Goal: Transaction & Acquisition: Download file/media

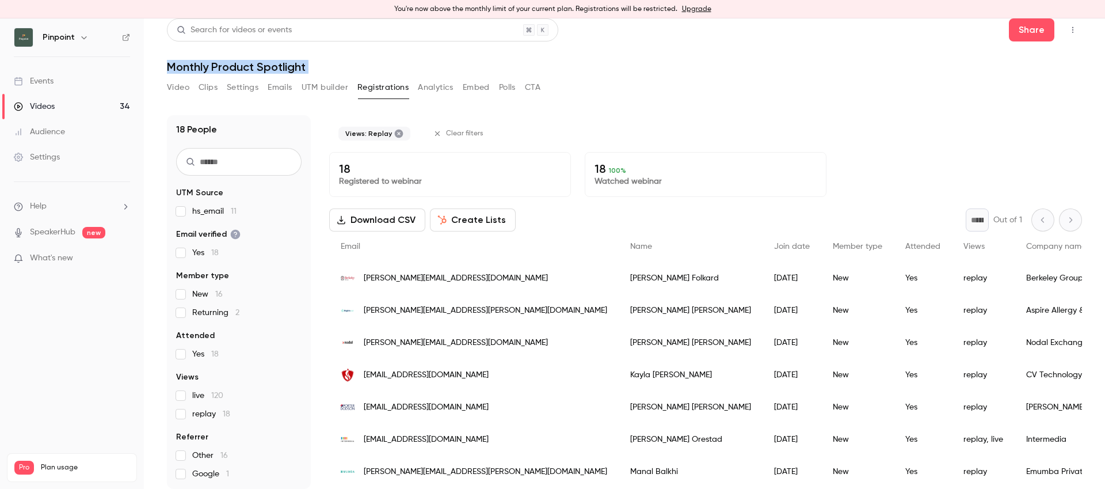
scroll to position [49, 0]
click at [216, 415] on span "replay 18" at bounding box center [211, 414] width 38 height 12
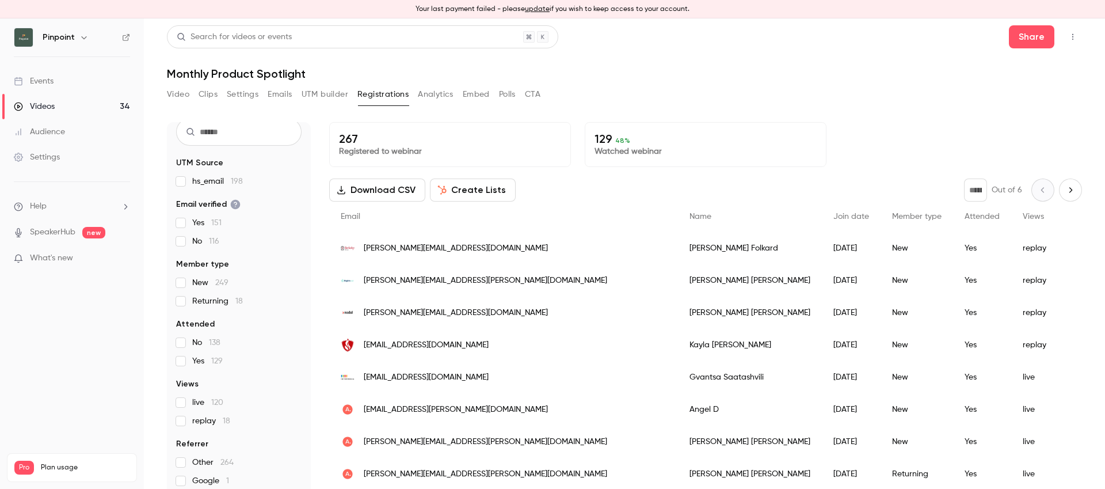
scroll to position [7, 0]
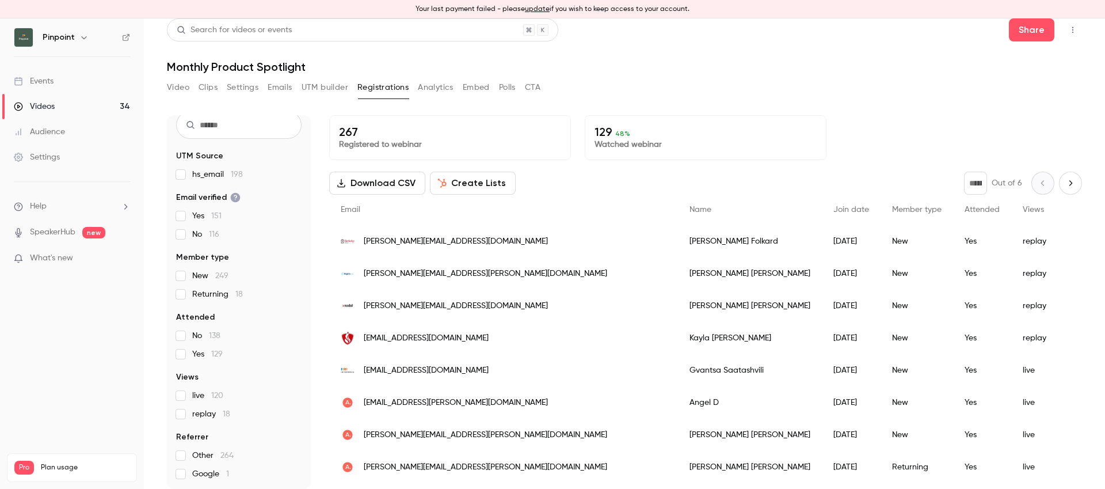
click at [193, 338] on span "No 138" at bounding box center [206, 336] width 28 height 12
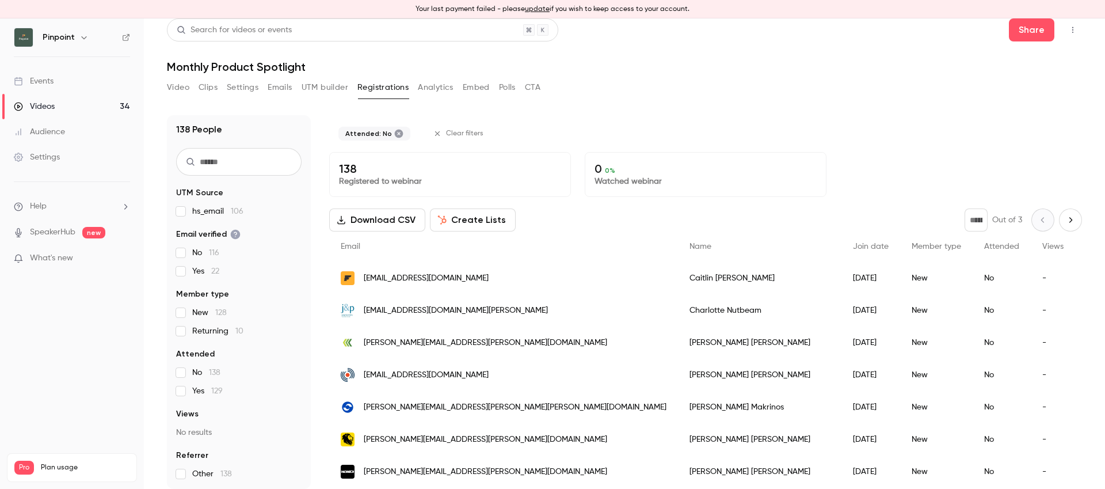
scroll to position [2, 0]
click at [191, 359] on span "Attended" at bounding box center [195, 354] width 39 height 12
click at [192, 386] on span "Yes 129" at bounding box center [207, 391] width 31 height 12
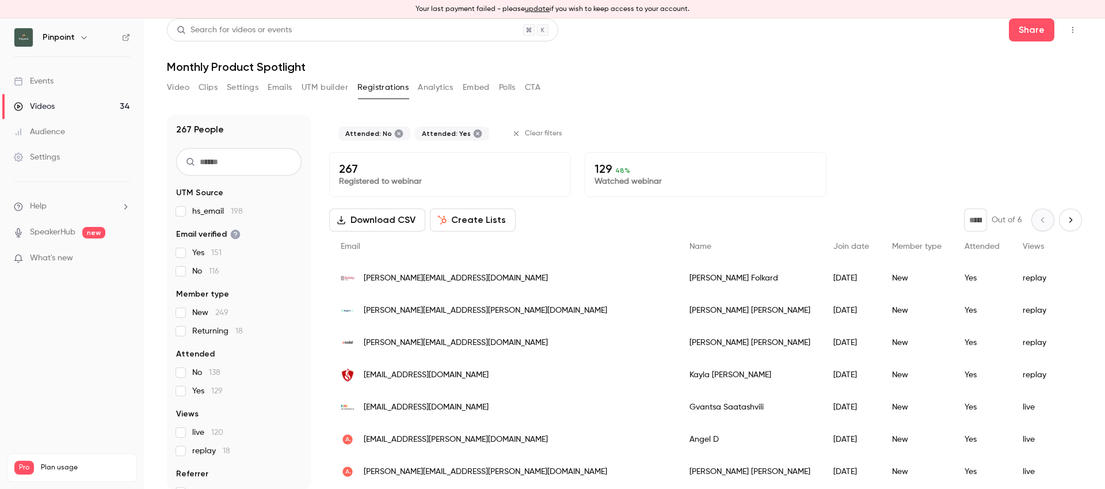
scroll to position [39, 0]
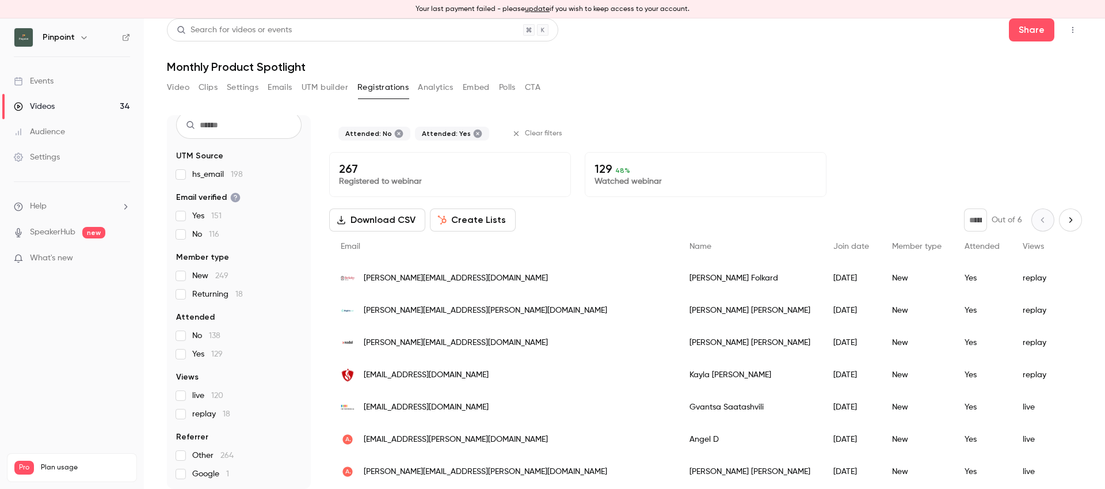
drag, startPoint x: 193, startPoint y: 394, endPoint x: 196, endPoint y: 410, distance: 15.8
click at [193, 394] on span "live 120" at bounding box center [207, 396] width 31 height 12
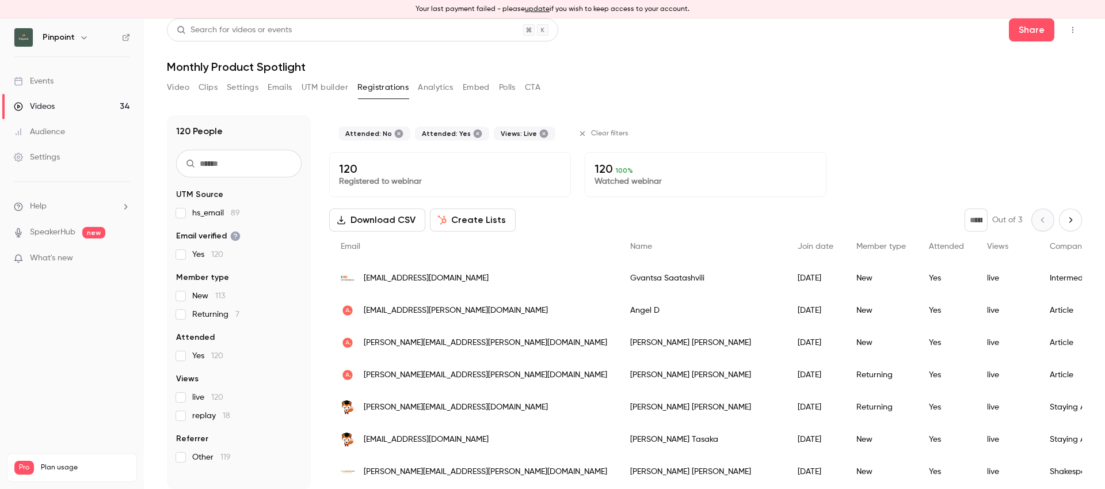
click at [197, 414] on span "replay 18" at bounding box center [211, 416] width 38 height 12
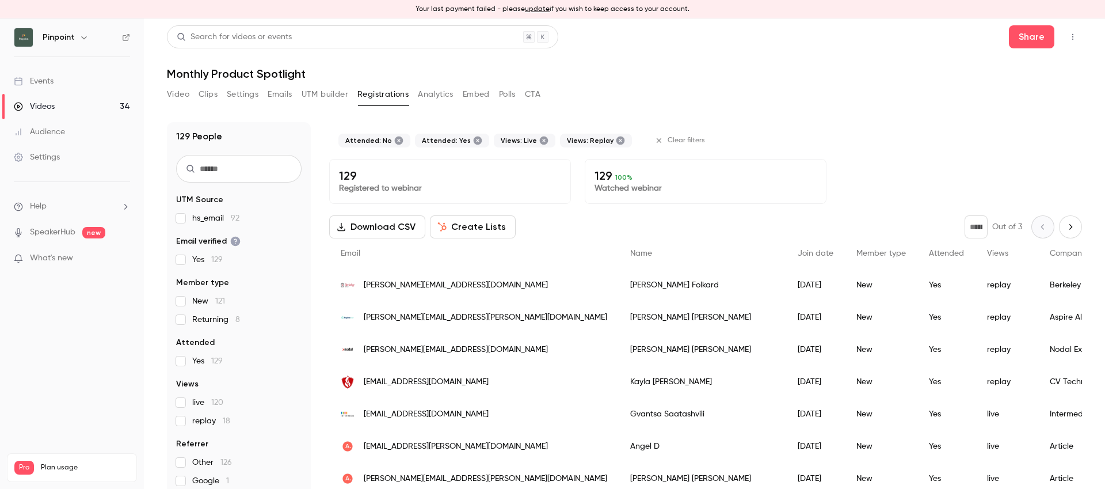
click at [379, 96] on button "Registrations" at bounding box center [382, 94] width 51 height 18
click at [51, 82] on div "Events" at bounding box center [34, 81] width 40 height 12
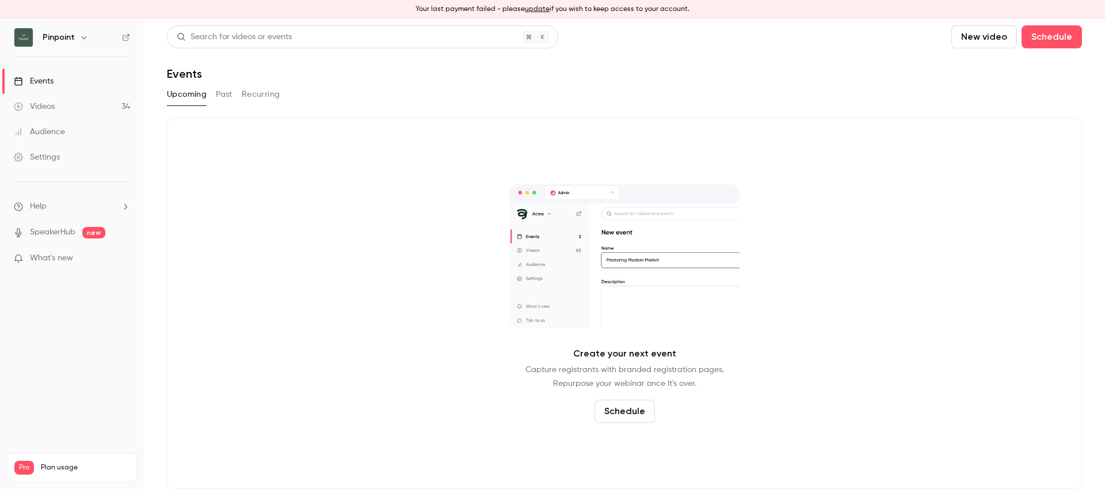
click at [54, 39] on h6 "Pinpoint" at bounding box center [59, 38] width 32 height 12
click at [54, 110] on div "Videos" at bounding box center [34, 107] width 41 height 12
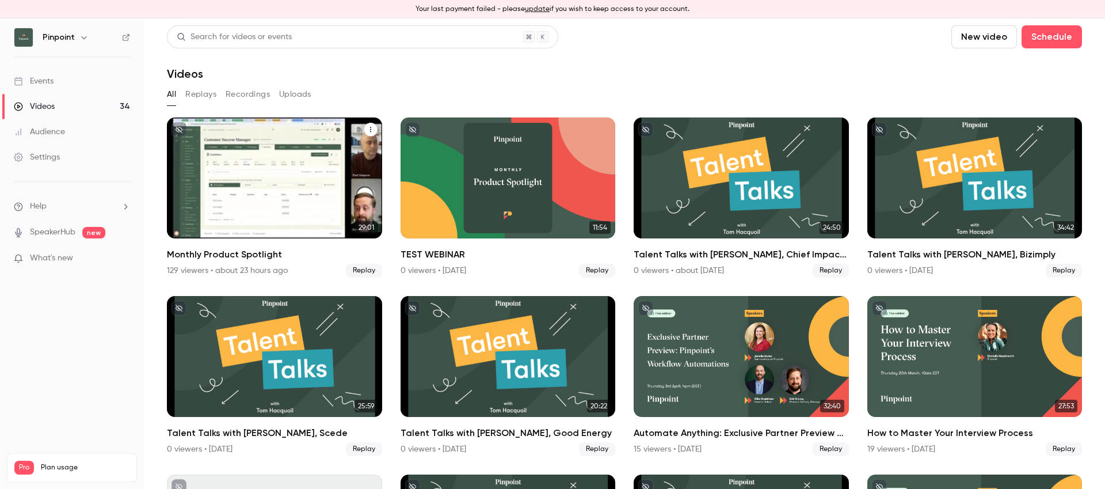
click at [215, 170] on div "Monthly Product Spotlight" at bounding box center [274, 177] width 215 height 121
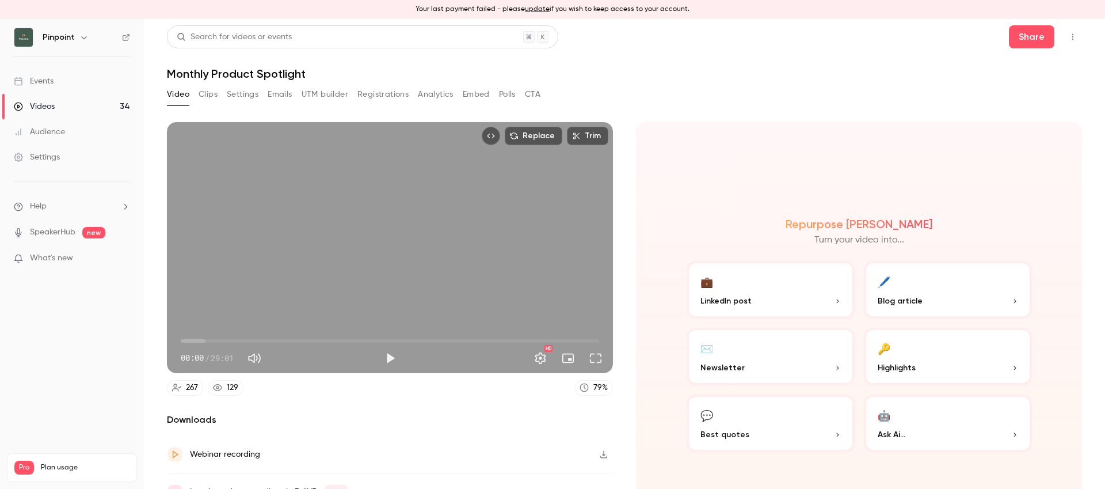
click at [383, 95] on button "Registrations" at bounding box center [382, 94] width 51 height 18
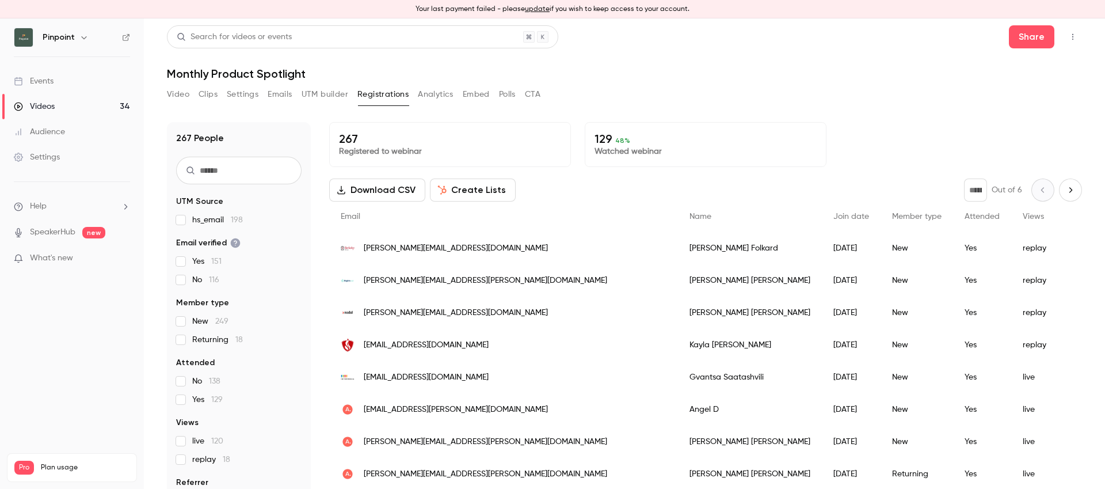
click at [383, 185] on button "Download CSV" at bounding box center [377, 189] width 96 height 23
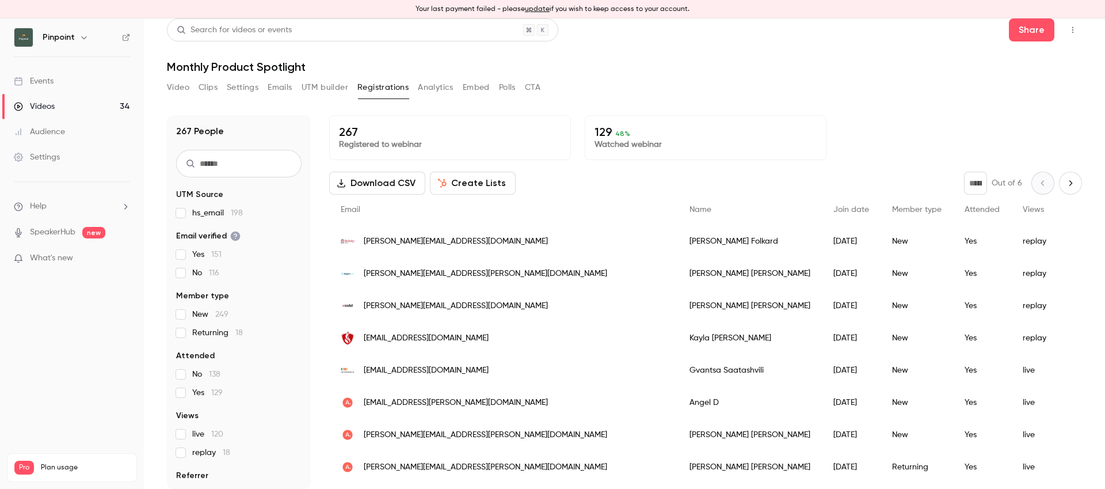
click at [1071, 186] on icon "Next page" at bounding box center [1070, 182] width 13 height 9
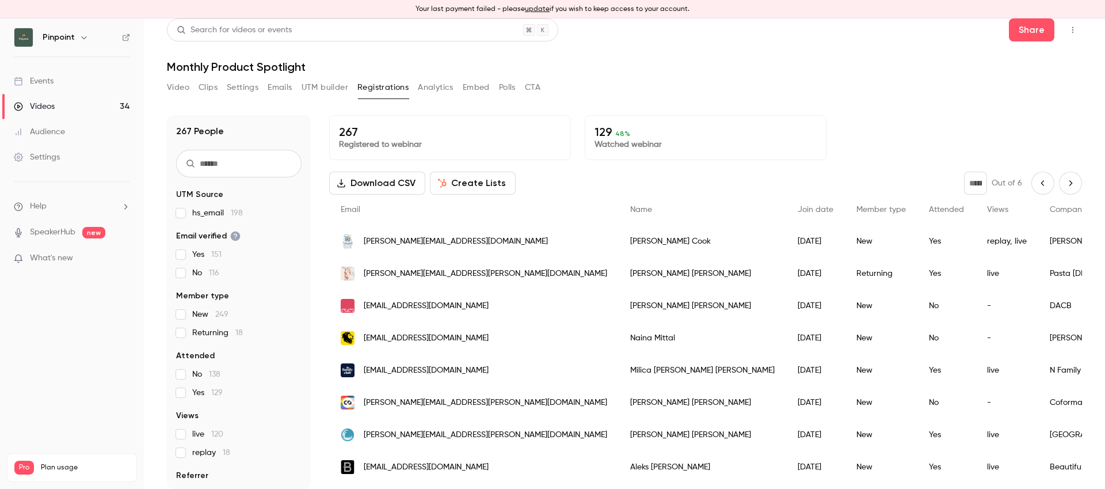
click at [1067, 182] on icon "Next page" at bounding box center [1070, 182] width 13 height 9
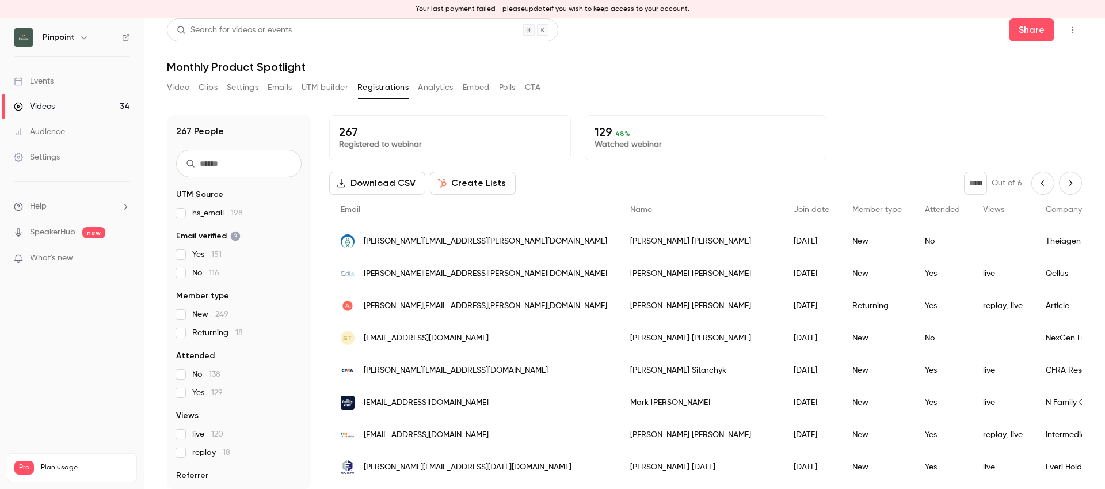
click at [1077, 189] on button "Next page" at bounding box center [1070, 183] width 23 height 23
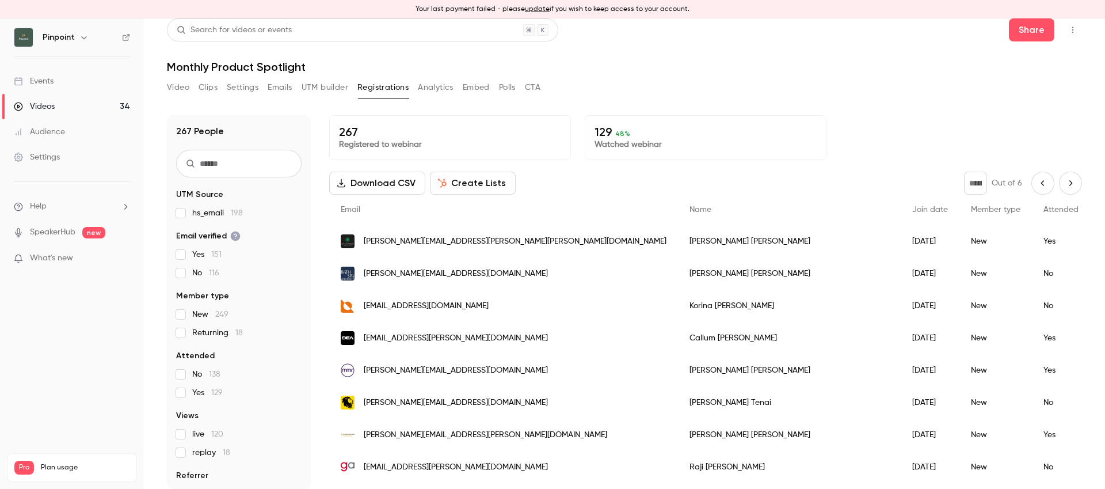
click at [1076, 189] on button "Next page" at bounding box center [1070, 183] width 23 height 23
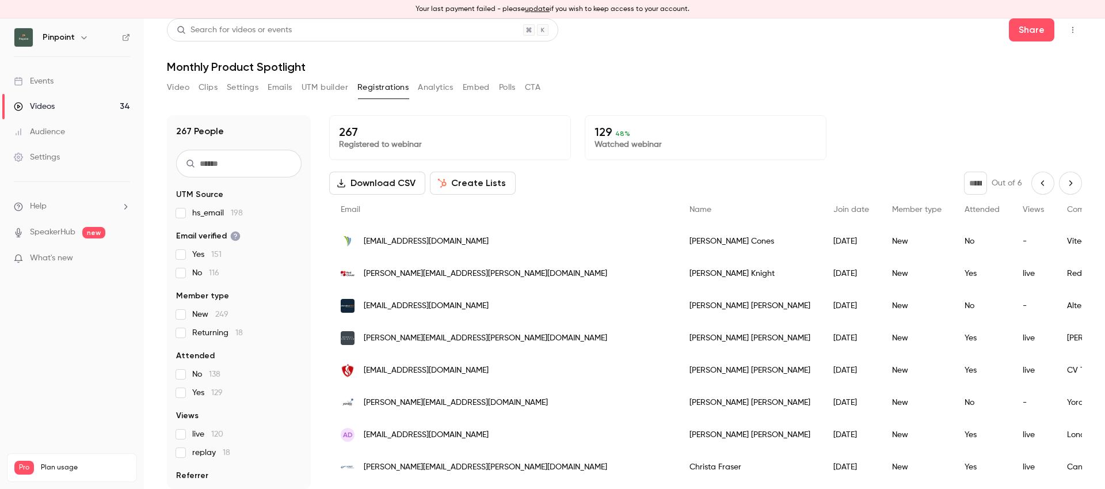
click at [1076, 189] on button "Next page" at bounding box center [1070, 183] width 23 height 23
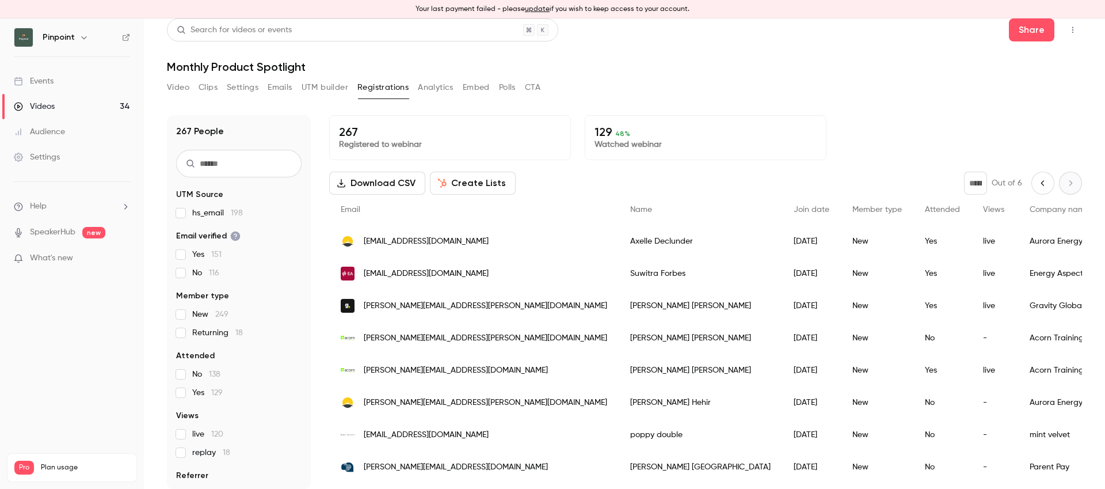
click at [1075, 189] on div "* Out of 6" at bounding box center [1023, 183] width 118 height 23
click at [1039, 188] on button "Previous page" at bounding box center [1042, 183] width 23 height 23
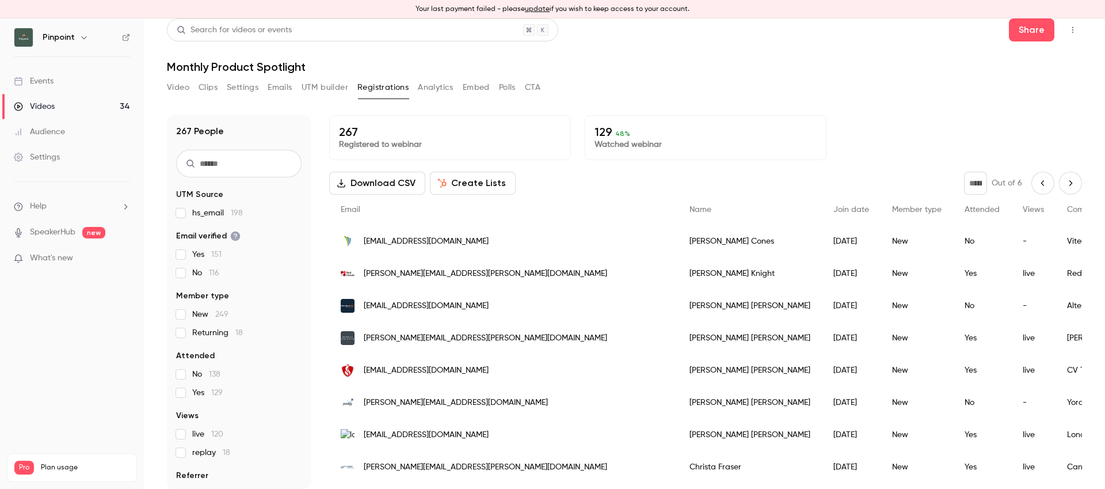
click at [1039, 188] on button "Previous page" at bounding box center [1042, 183] width 23 height 23
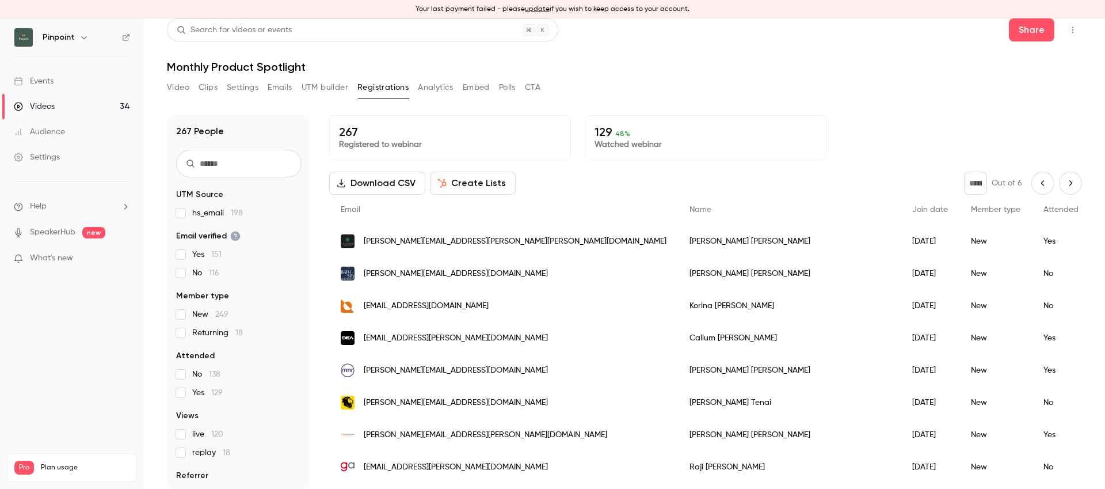
click at [1039, 188] on button "Previous page" at bounding box center [1042, 183] width 23 height 23
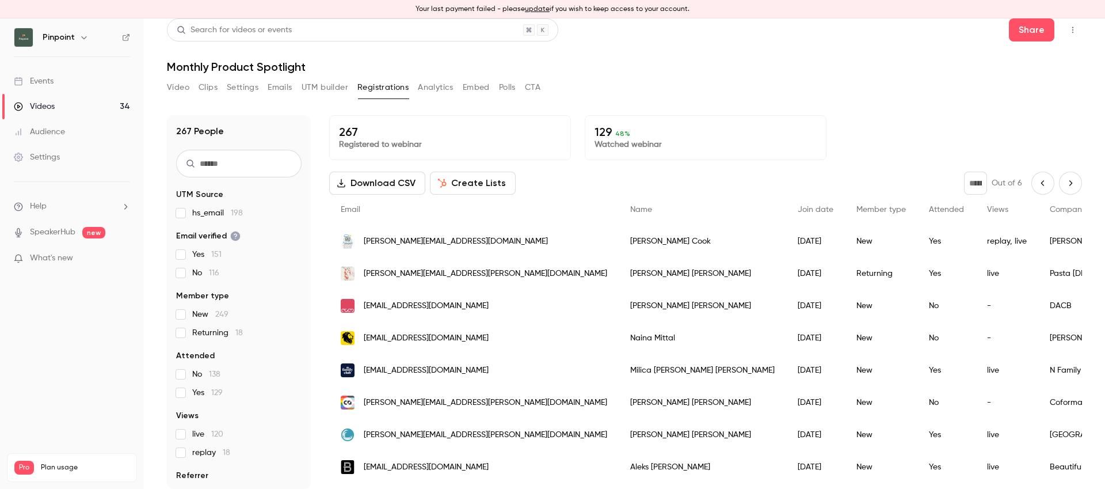
click at [1039, 188] on button "Previous page" at bounding box center [1042, 183] width 23 height 23
type input "*"
click at [1039, 188] on div "* Out of 6" at bounding box center [1023, 183] width 118 height 23
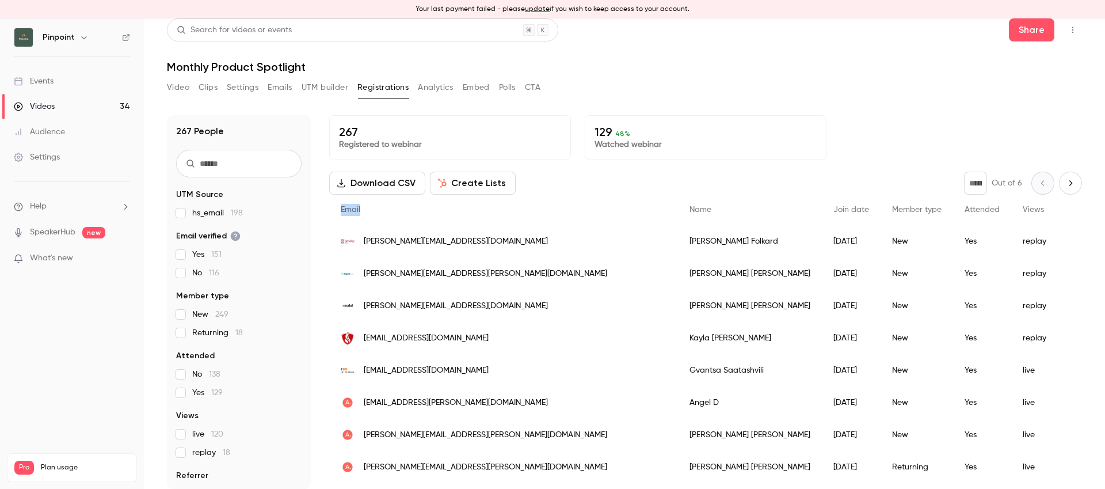
click at [1039, 188] on div "* Out of 6" at bounding box center [1023, 183] width 118 height 23
click at [417, 241] on span "[PERSON_NAME][EMAIL_ADDRESS][DOMAIN_NAME]" at bounding box center [456, 241] width 184 height 12
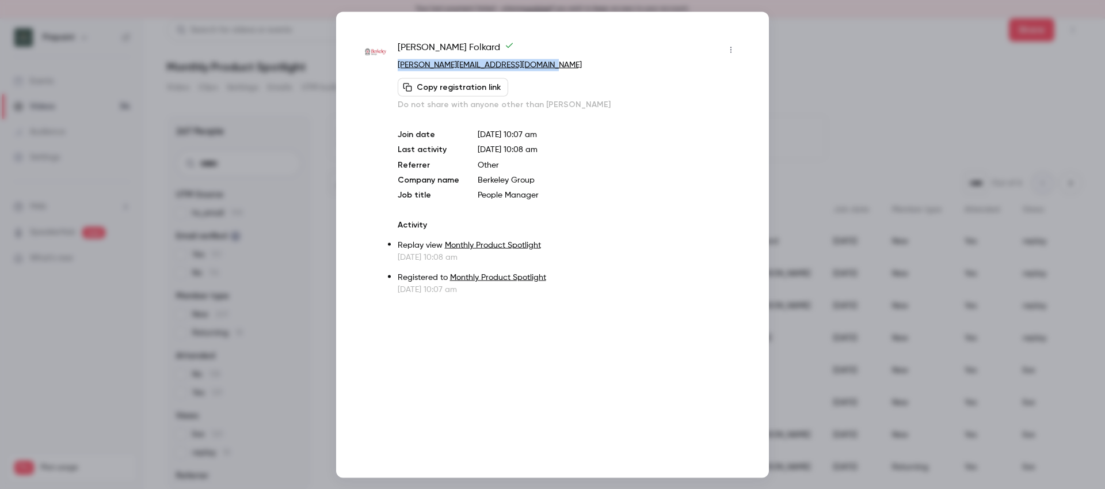
drag, startPoint x: 555, startPoint y: 63, endPoint x: 394, endPoint y: 63, distance: 161.2
click at [394, 63] on div "Danielle Folkard danielle.folkard@berkeleygroup.co.uk Copy registration link Do…" at bounding box center [552, 167] width 375 height 254
copy link "[PERSON_NAME][EMAIL_ADDRESS][DOMAIN_NAME]"
